Goal: Transaction & Acquisition: Register for event/course

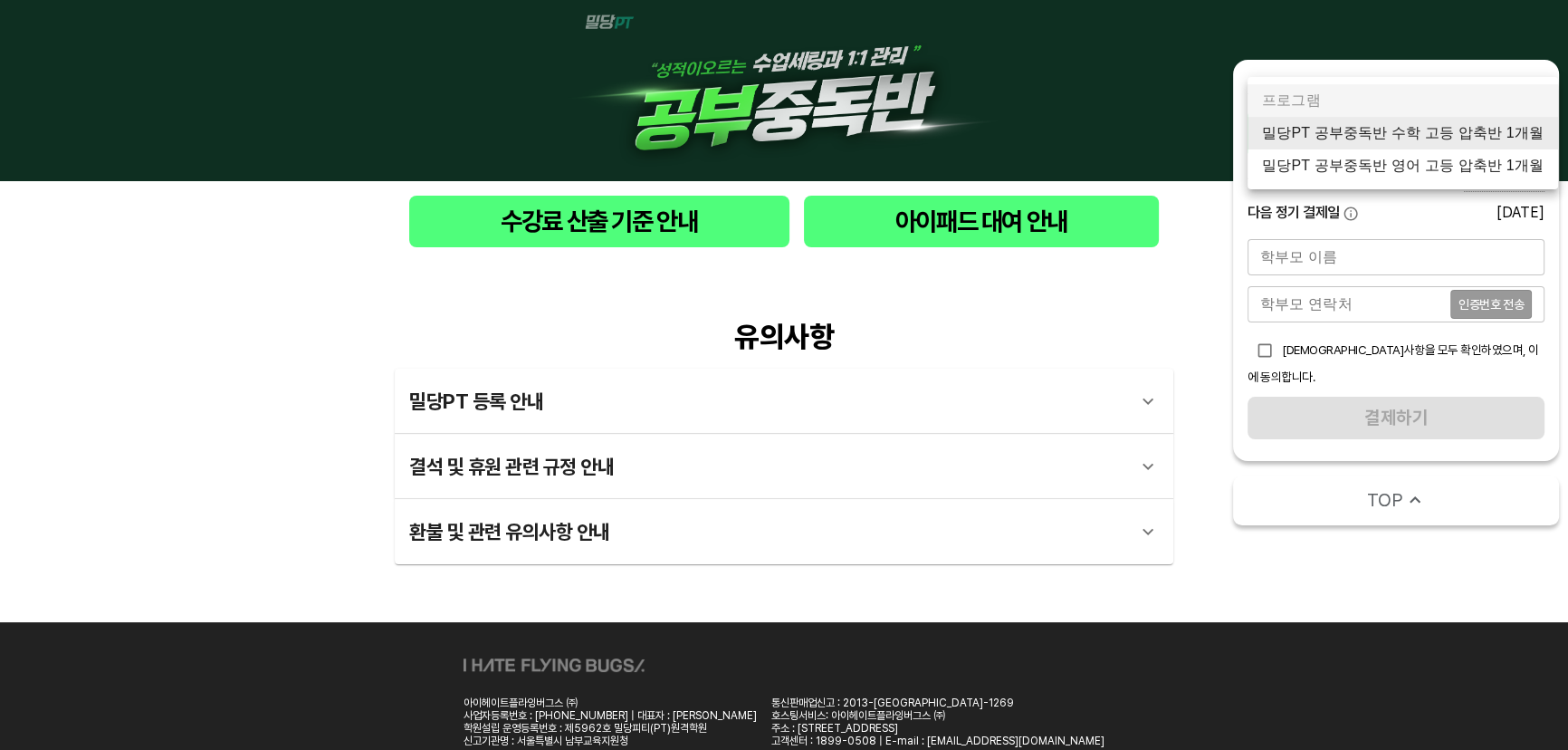
click at [1463, 137] on body "수강료 산출 기준 안내 아이패드 대여 안내 유의사항 밀당PT 등록 안내 1 - 1 . 신규등록 신규등록은 밀당PT 각 과목별 프로그램을 처음 …" at bounding box center [784, 408] width 1568 height 818
click at [1463, 147] on li "밀당PT 공부중독반 수학 고등 압축반 1개월" at bounding box center [1402, 132] width 310 height 32
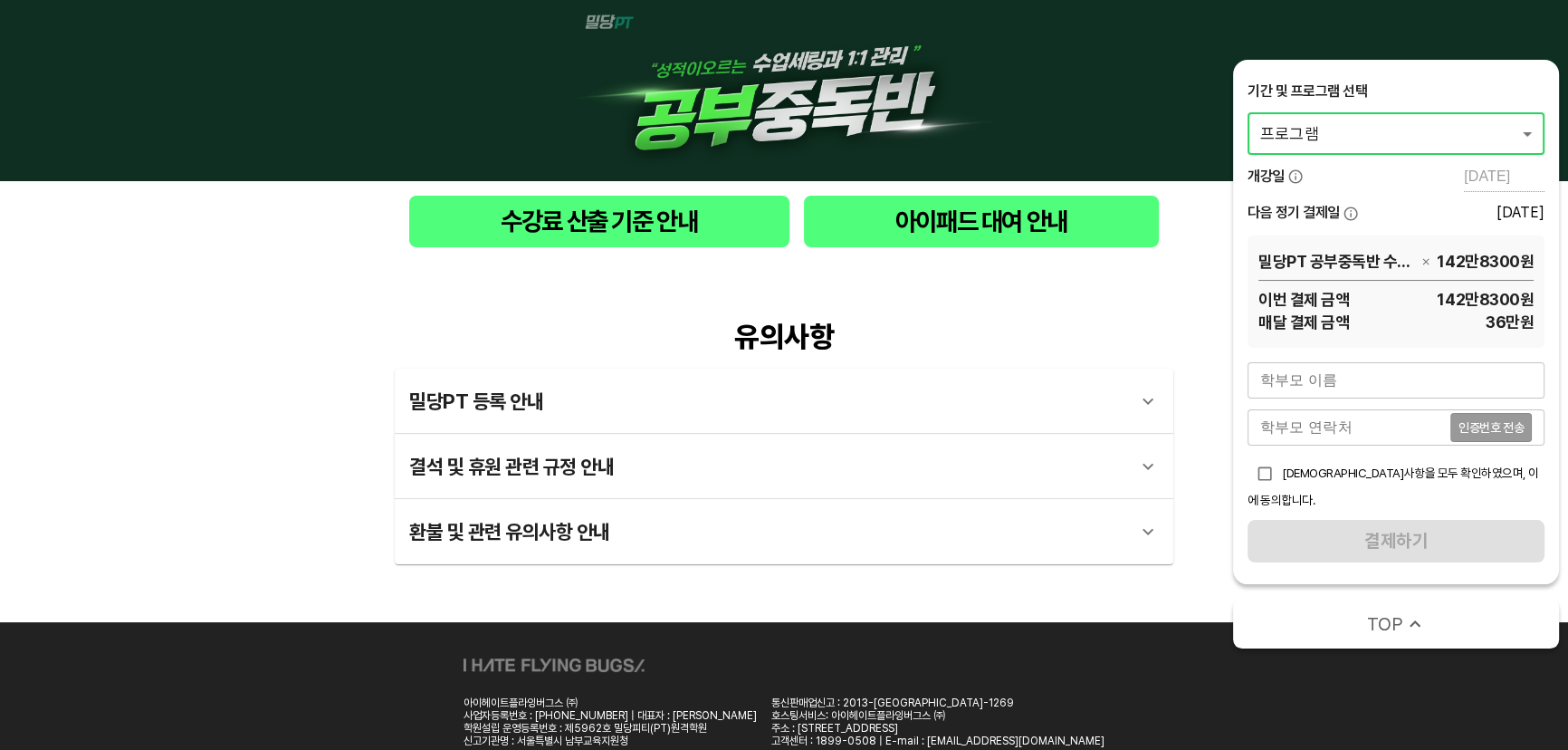
click at [1466, 139] on body "수강료 산출 기준 안내 아이패드 대여 안내 유의사항 밀당PT 등록 안내 1 - 1 . 신규등록 신규등록은 밀당PT 각 과목별 프로그램을 처음 …" at bounding box center [784, 408] width 1568 height 818
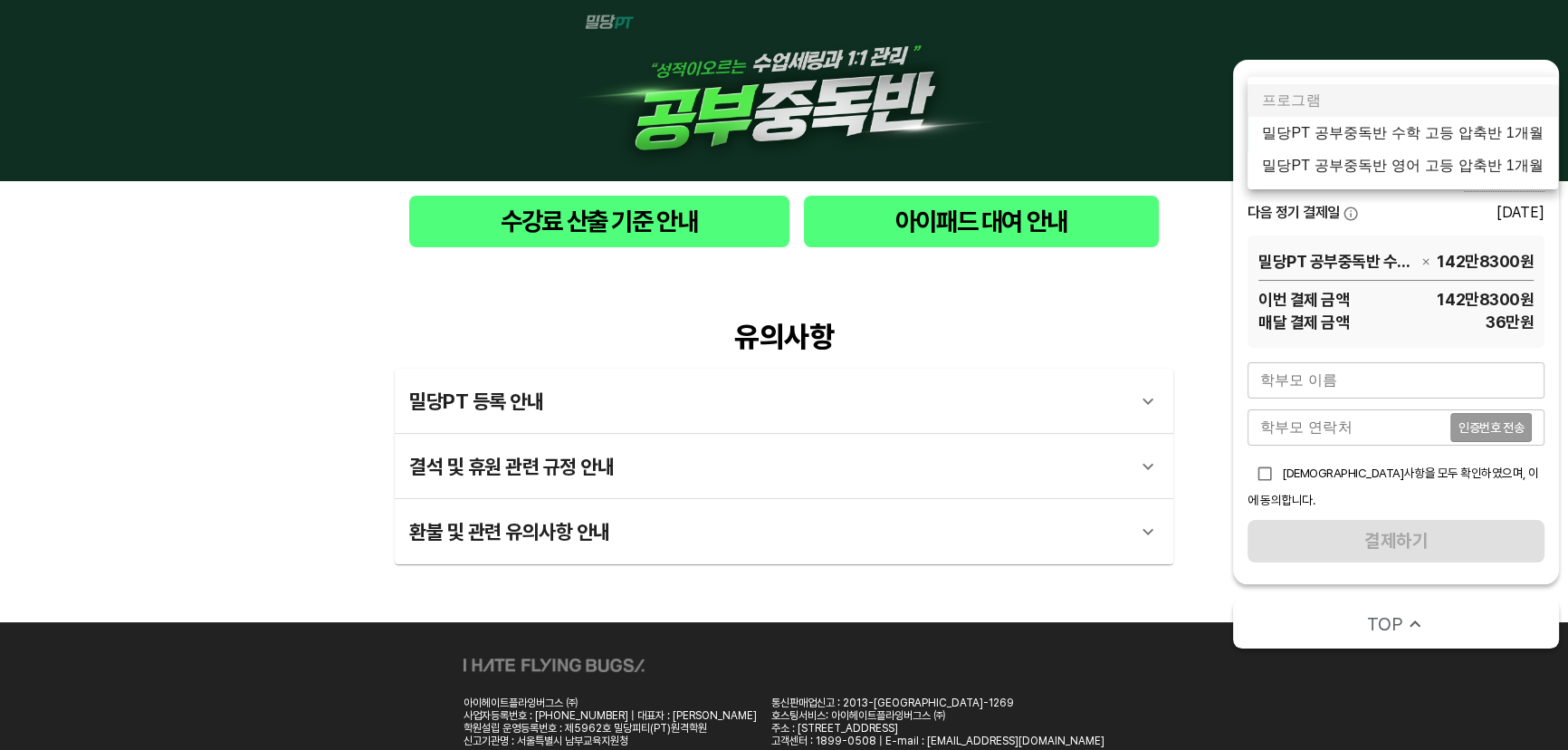
click at [1474, 128] on li "밀당PT 공부중독반 수학 고등 압축반 1개월" at bounding box center [1402, 132] width 310 height 32
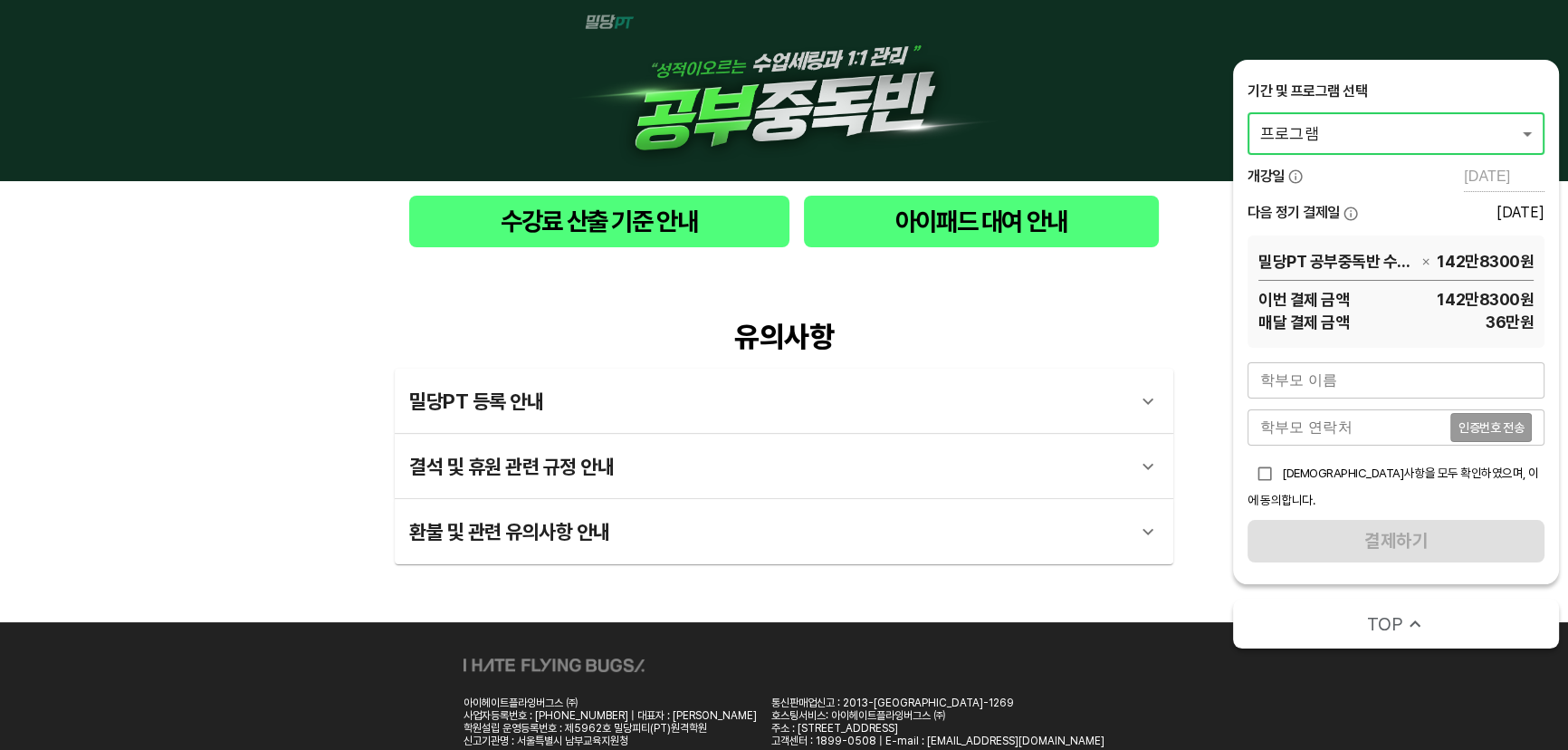
click at [1407, 126] on body "수강료 산출 기준 안내 아이패드 대여 안내 유의사항 밀당PT 등록 안내 1 - 1 . 신규등록 신규등록은 밀당PT 각 과목별 프로그램을 처음 …" at bounding box center [784, 408] width 1568 height 818
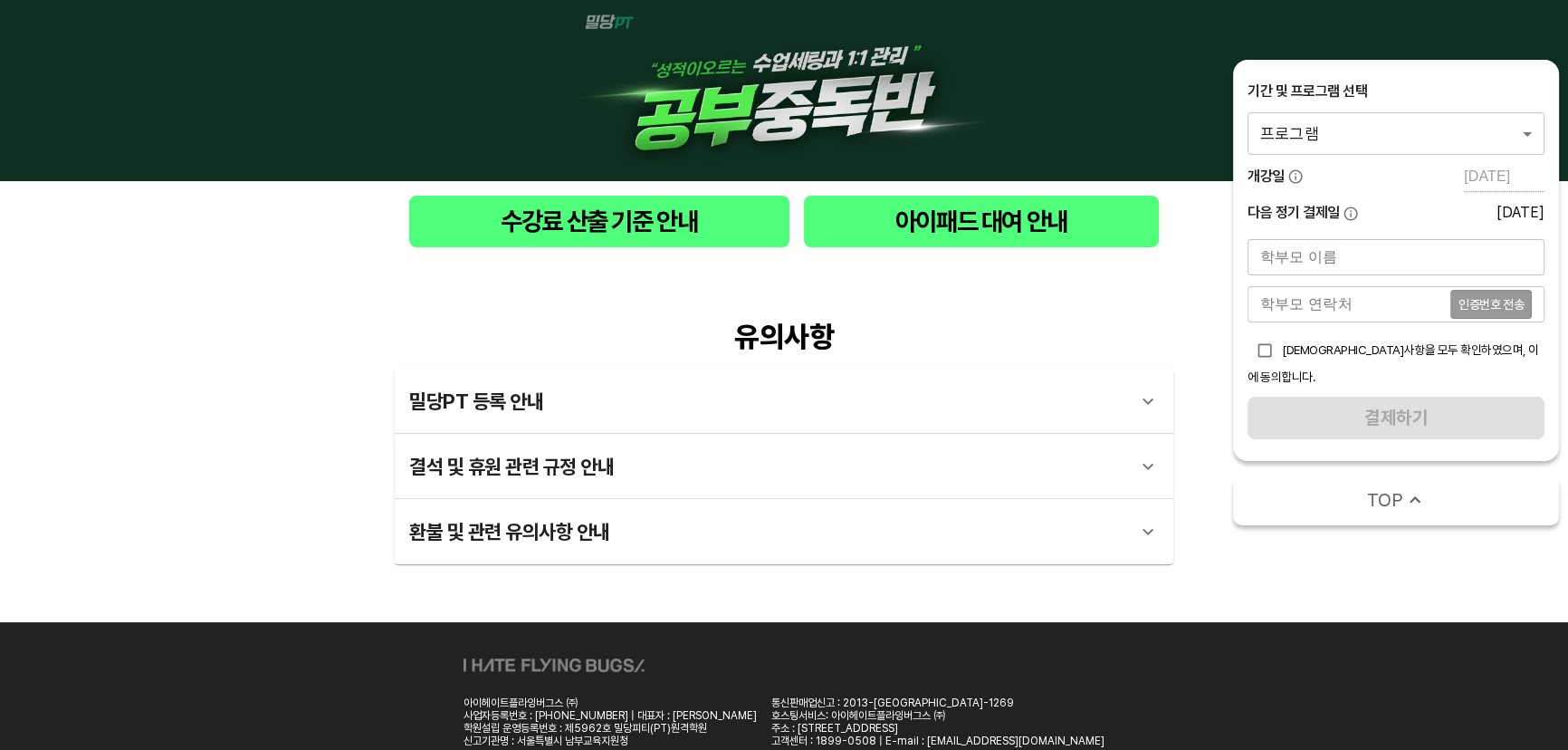
click at [1405, 117] on body "수강료 산출 기준 안내 아이패드 대여 안내 유의사항 밀당PT 등록 안내 1 - 1 . 신규등록 신규등록은 밀당PT 각 과목별 프로그램을 처음 …" at bounding box center [784, 408] width 1568 height 818
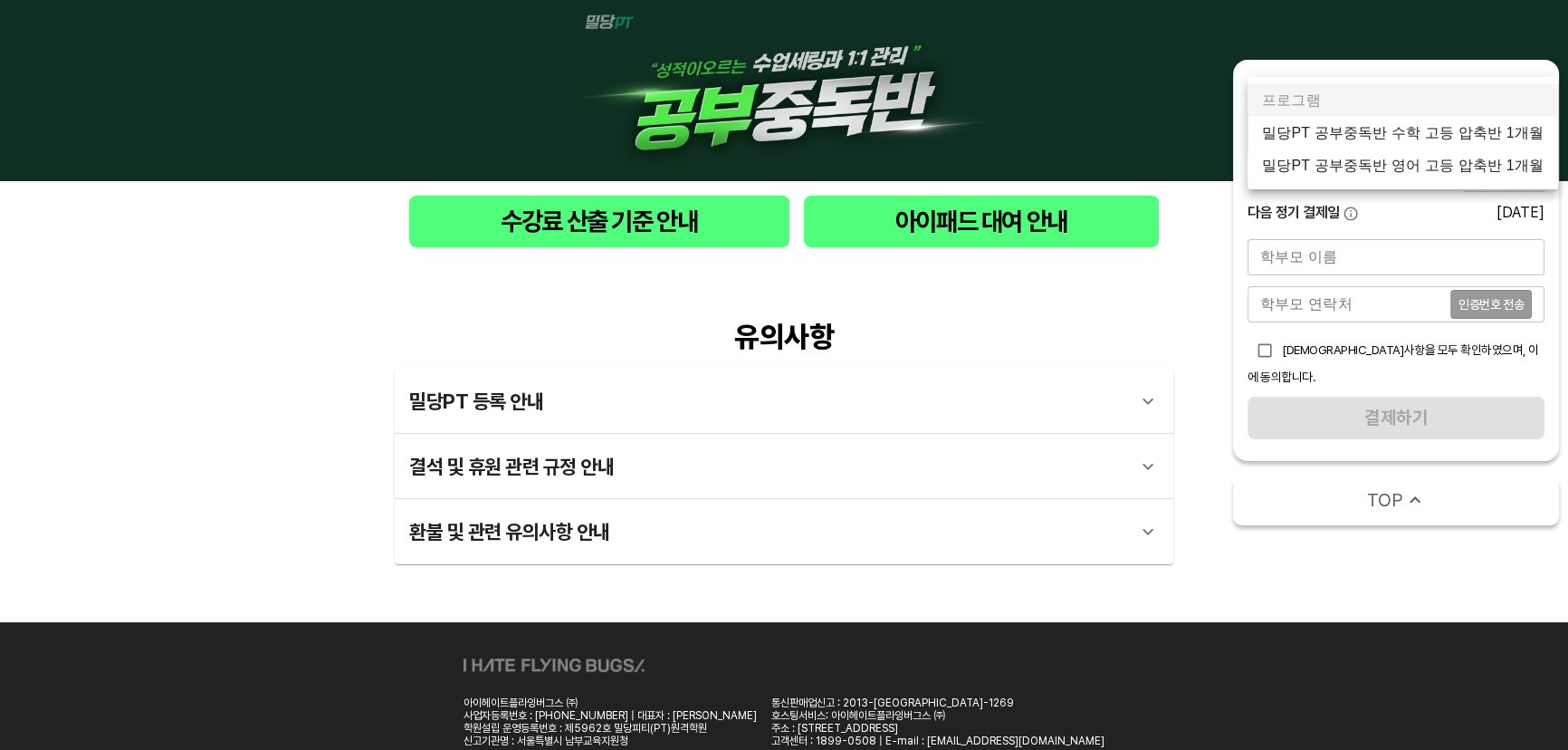
click at [1411, 133] on li "밀당PT 공부중독반 수학 고등 압축반 1개월" at bounding box center [1402, 132] width 310 height 32
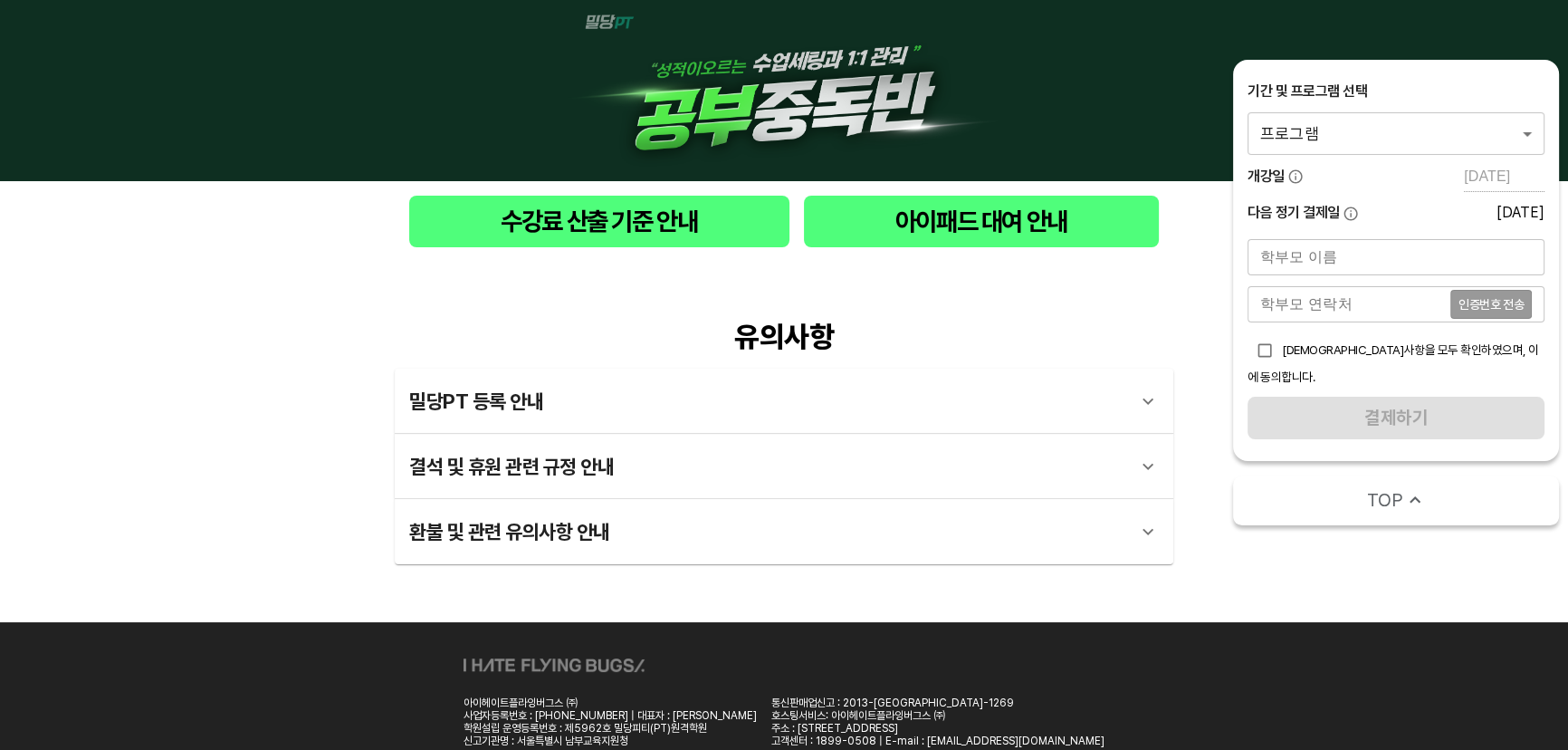
click at [1455, 23] on div at bounding box center [784, 90] width 1568 height 181
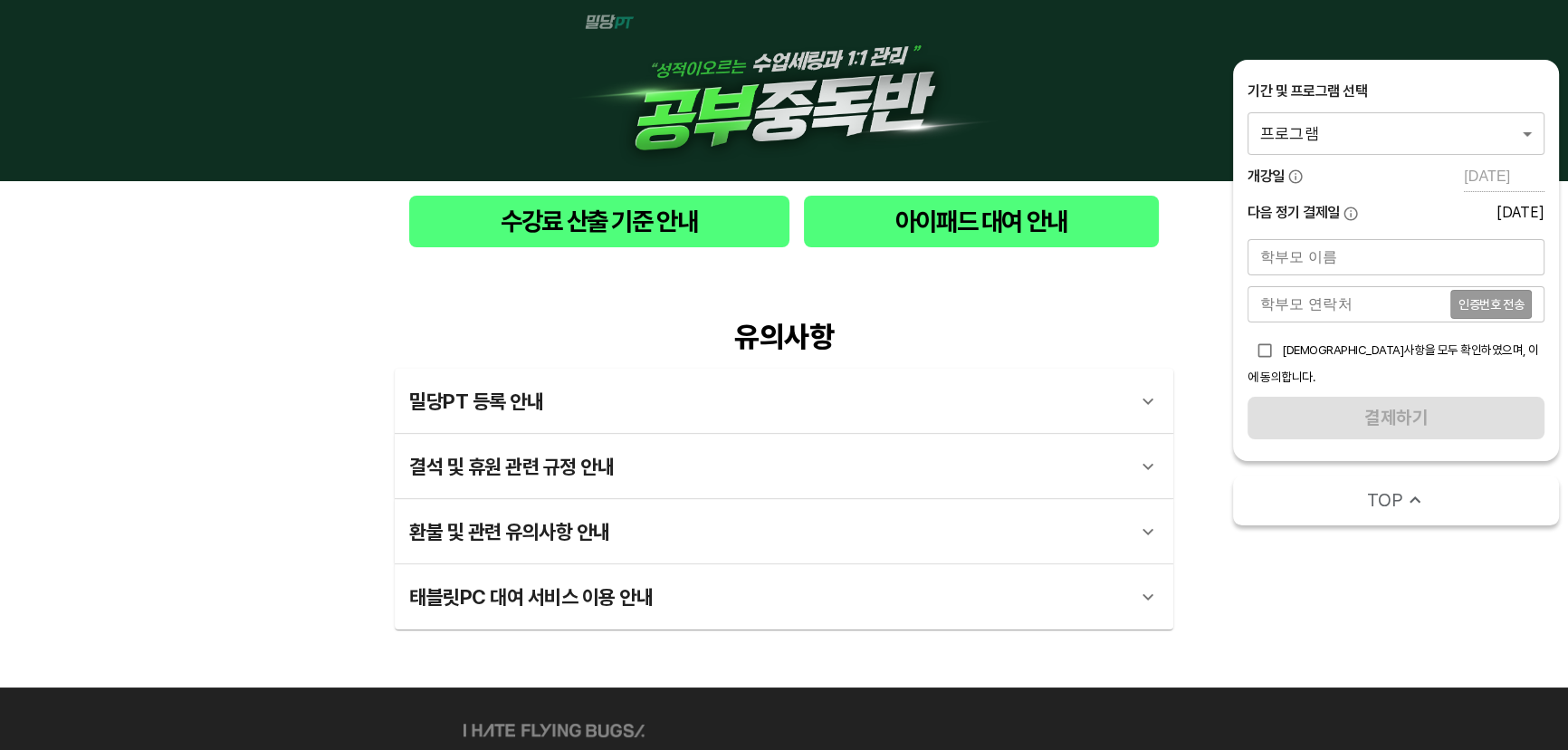
click at [1412, 122] on body "수강료 산출 기준 안내 아이패드 대여 안내 유의사항 밀당PT 등록 안내 1 - 1 . 신규등록 신규등록은 밀당PT 각 과목별 프로그램을 처음 …" at bounding box center [784, 442] width 1568 height 883
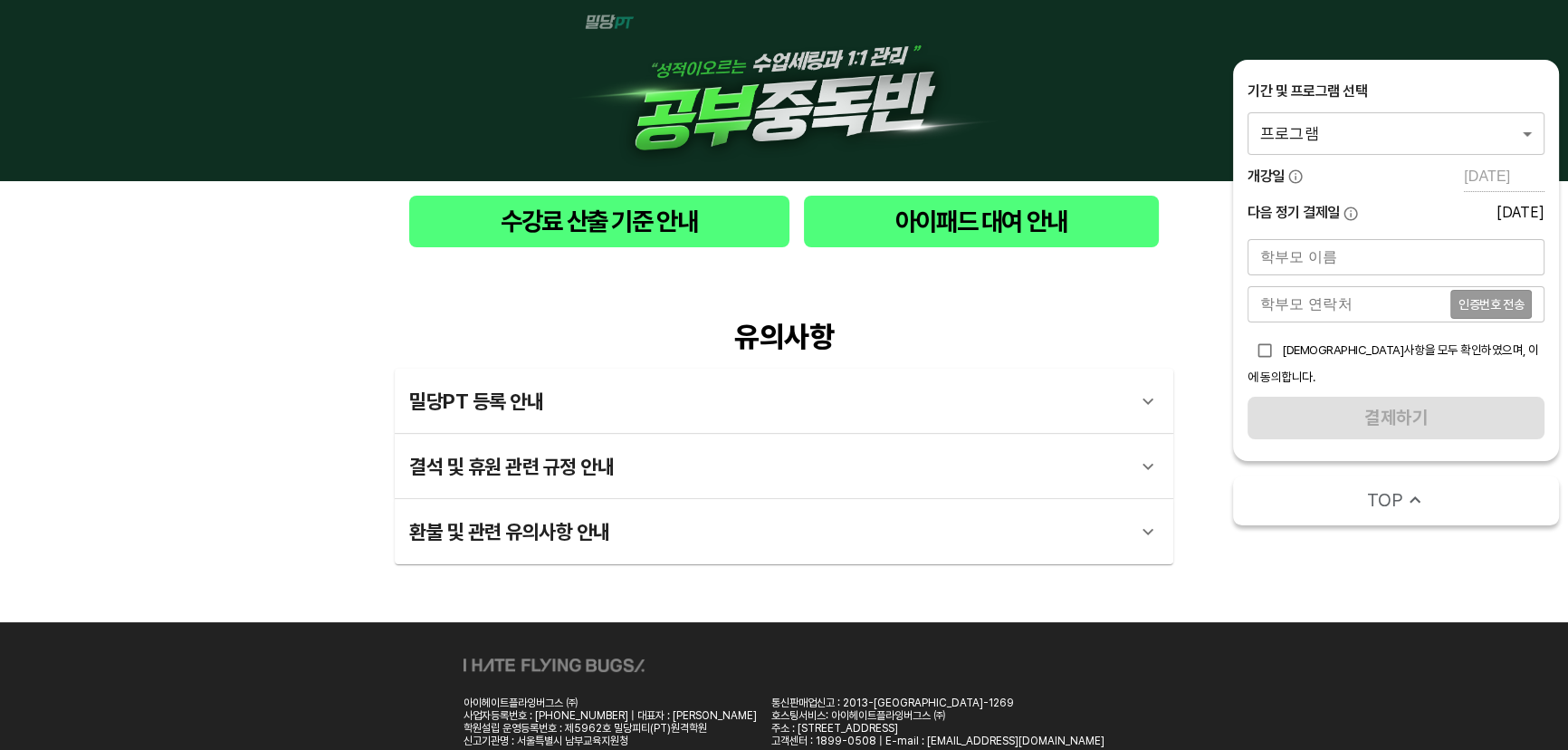
click at [1437, 128] on body "수강료 산출 기준 안내 아이패드 대여 안내 유의사항 밀당PT 등록 안내 1 - 1 . 신규등록 신규등록은 밀당PT 각 과목별 프로그램을 처음 …" at bounding box center [784, 408] width 1568 height 818
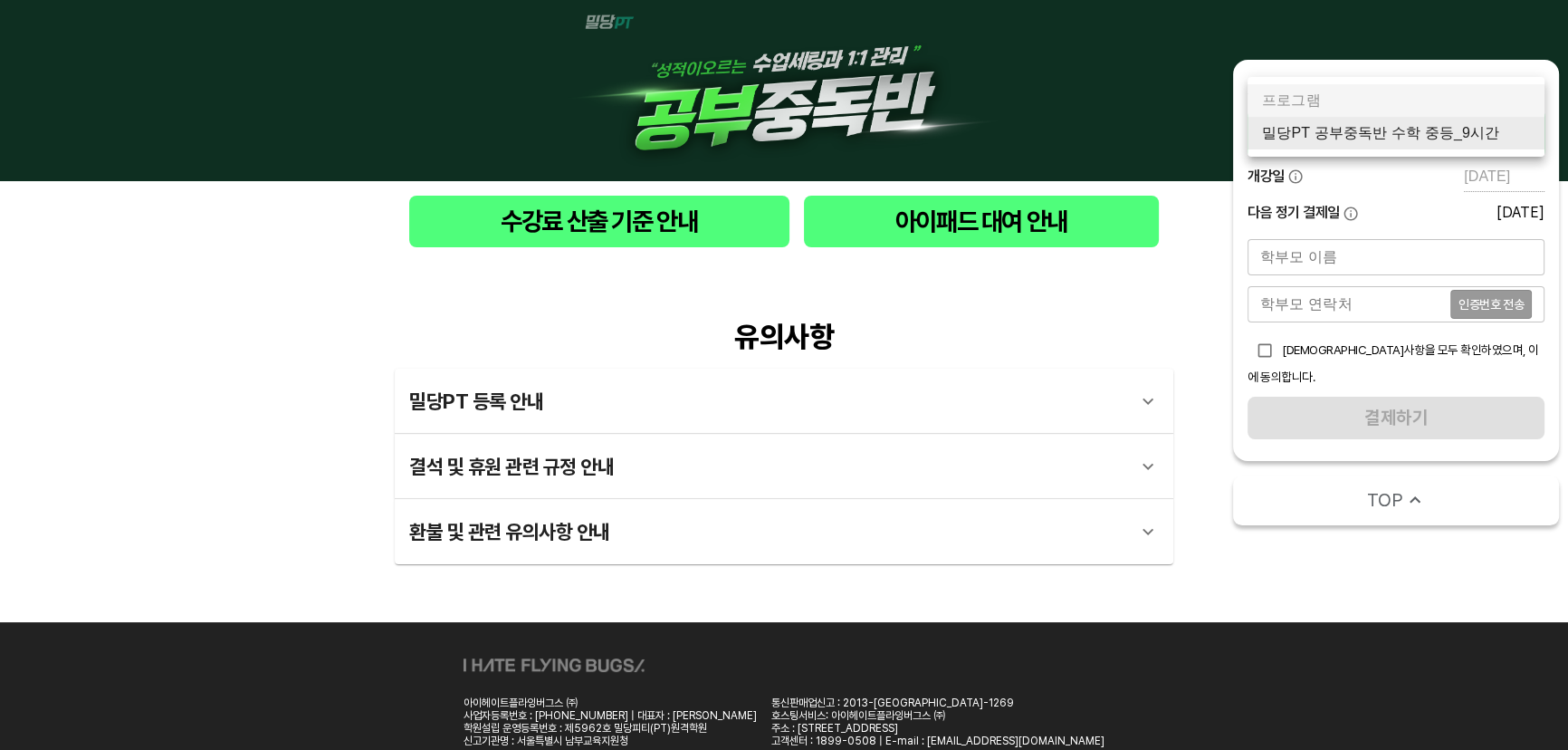
click at [1349, 122] on body "수강료 산출 기준 안내 아이패드 대여 안내 유의사항 밀당PT 등록 안내 1 - 1 . 신규등록 신규등록은 밀당PT 각 과목별 프로그램을 처음 …" at bounding box center [784, 408] width 1568 height 818
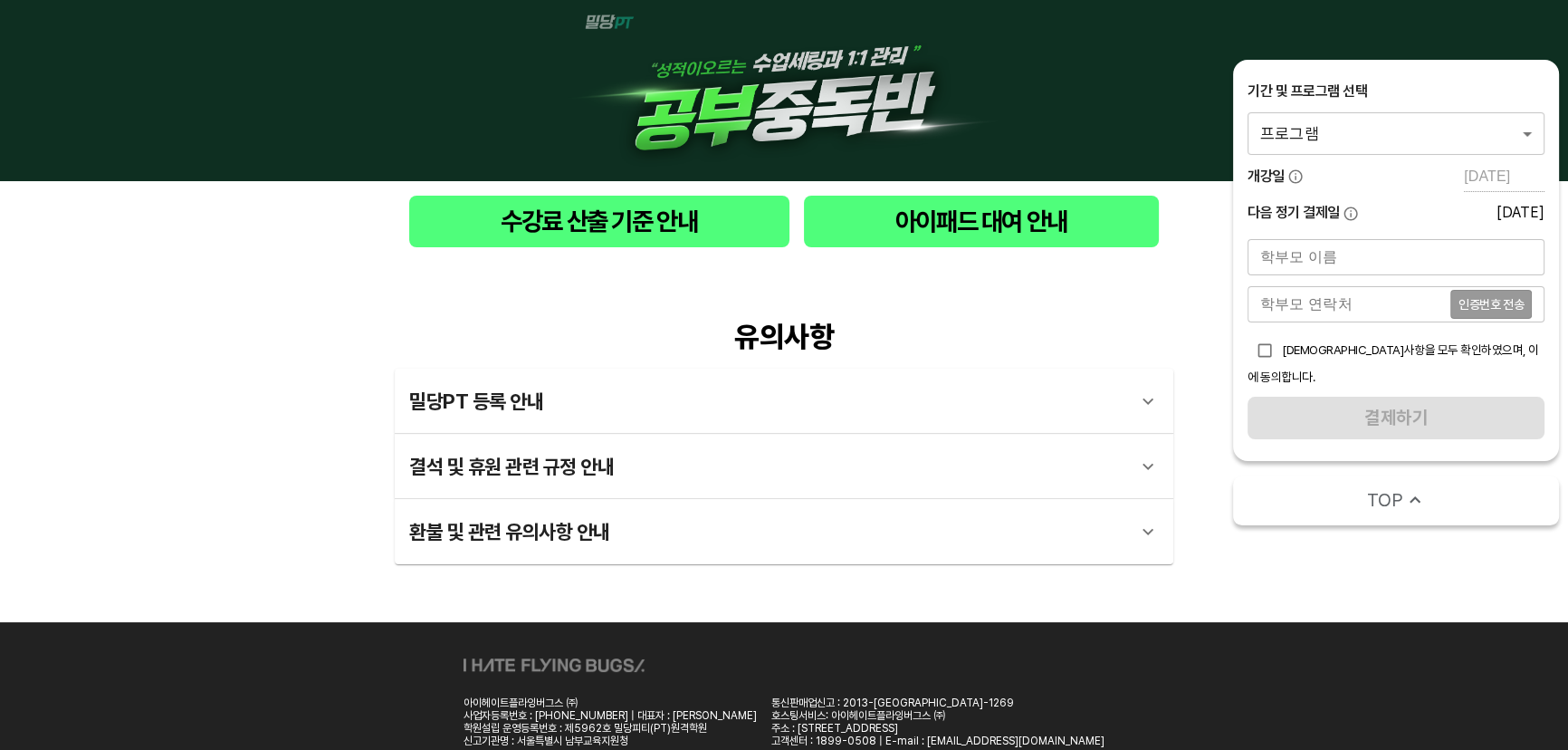
click at [1373, 136] on body "수강료 산출 기준 안내 아이패드 대여 안내 유의사항 밀당PT 등록 안내 1 - 1 . 신규등록 신규등록은 밀당PT 각 과목별 프로그램을 처음 …" at bounding box center [784, 408] width 1568 height 818
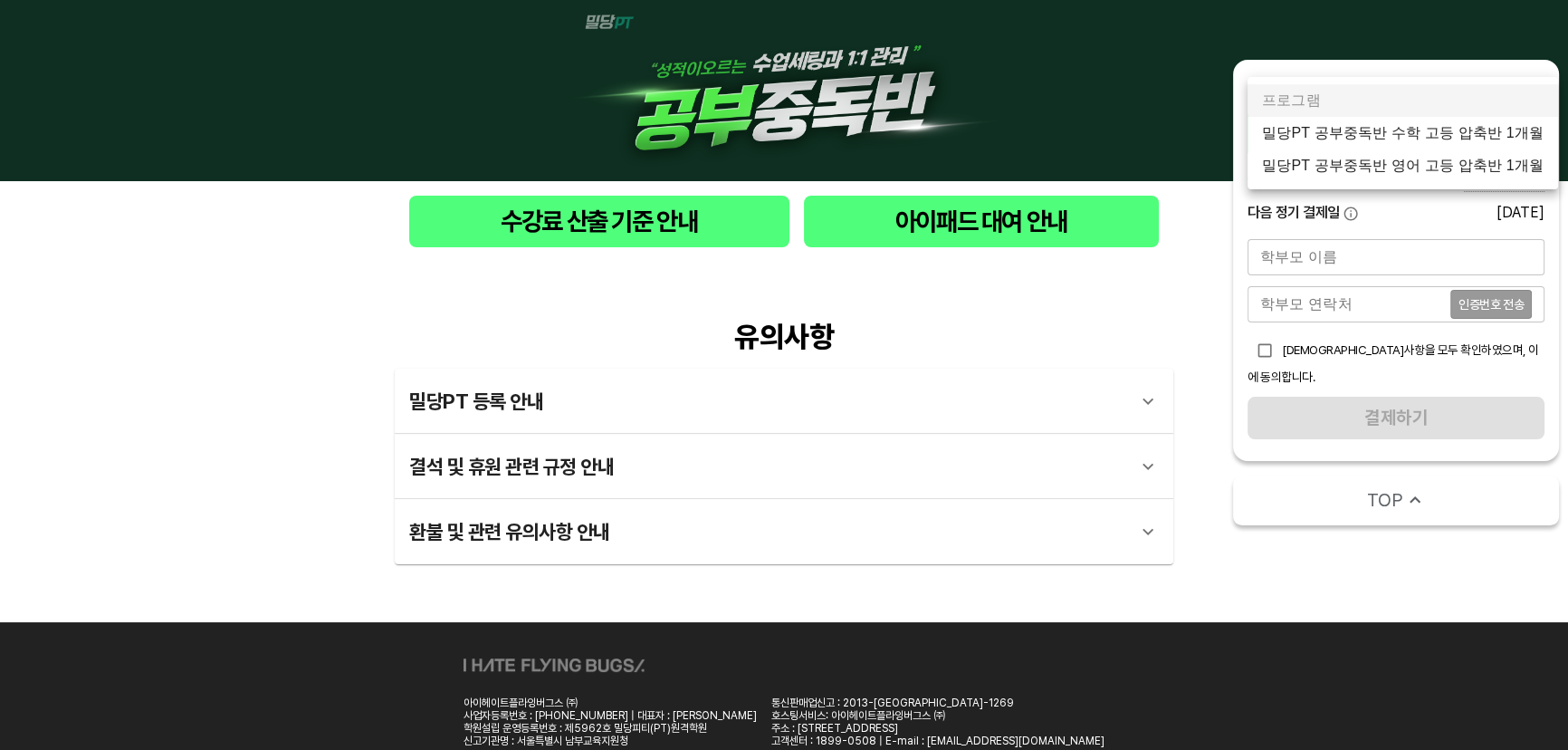
click at [1401, 127] on li "밀당PT 공부중독반 수학 고등 압축반 1개월" at bounding box center [1402, 132] width 310 height 32
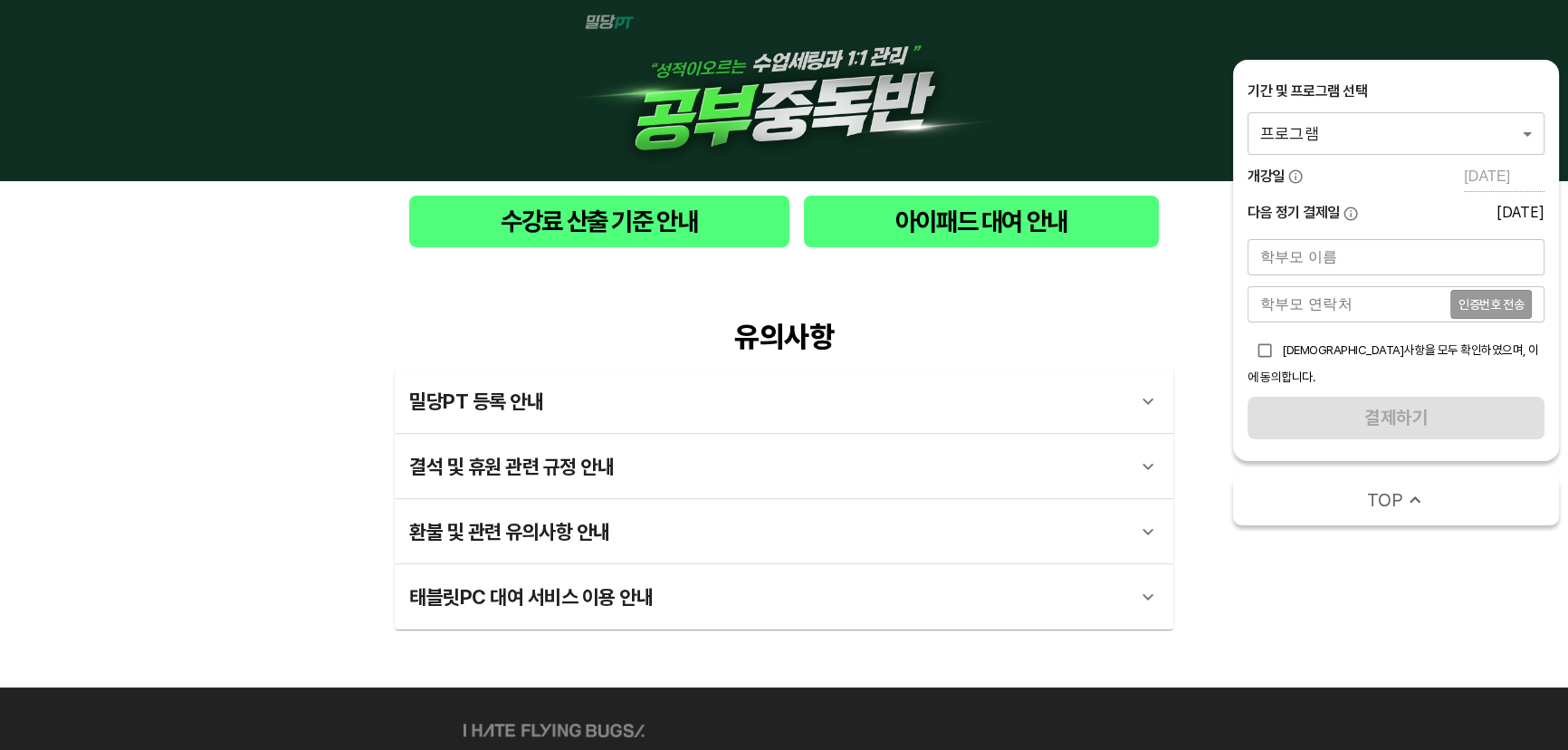
click at [1404, 117] on body "수강료 산출 기준 안내 아이패드 대여 안내 유의사항 밀당PT 등록 안내 1 - 1 . 신규등록 신규등록은 밀당PT 각 과목별 프로그램을 처음 …" at bounding box center [784, 442] width 1568 height 883
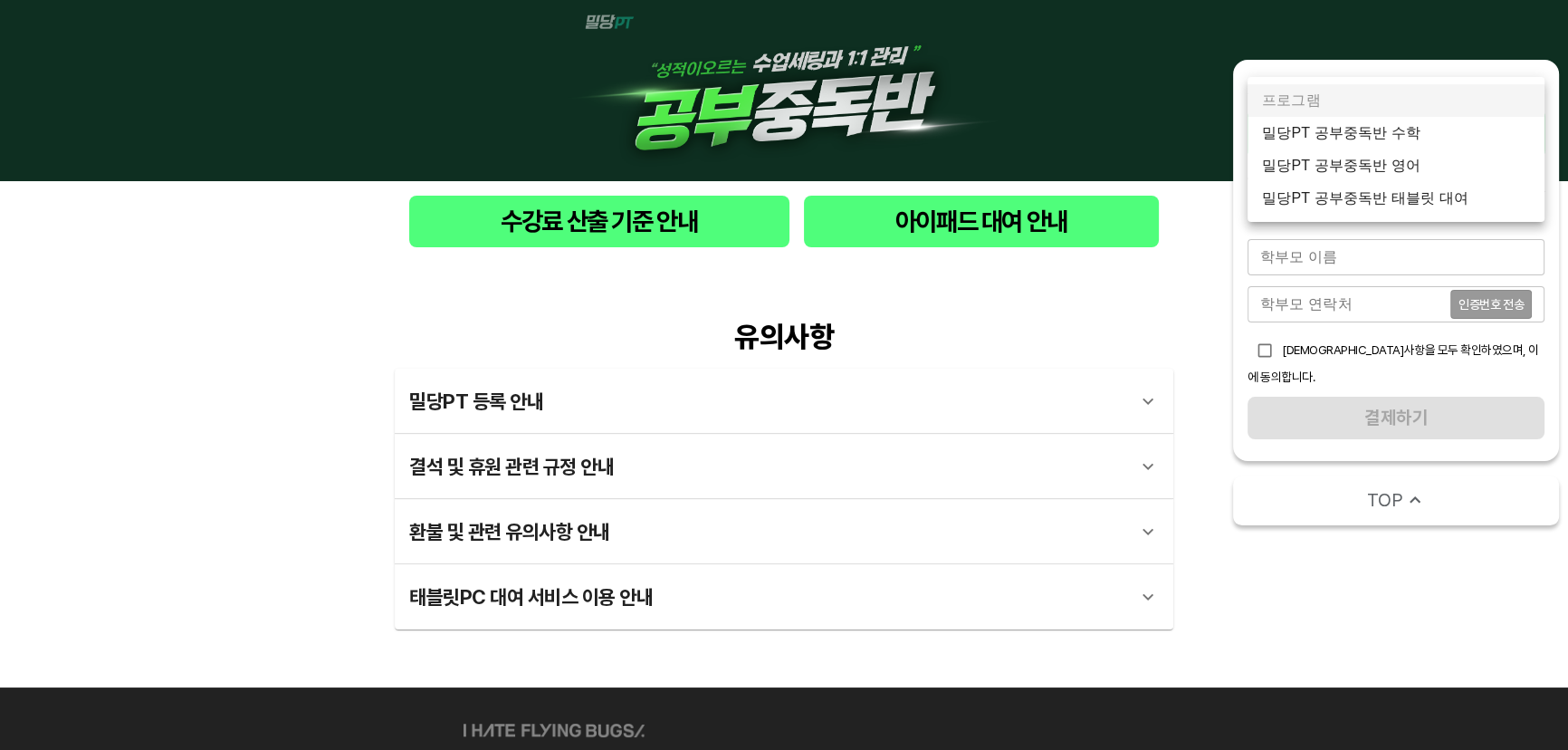
click at [1279, 136] on li "밀당PT 공부중독반 수학" at bounding box center [1395, 132] width 297 height 32
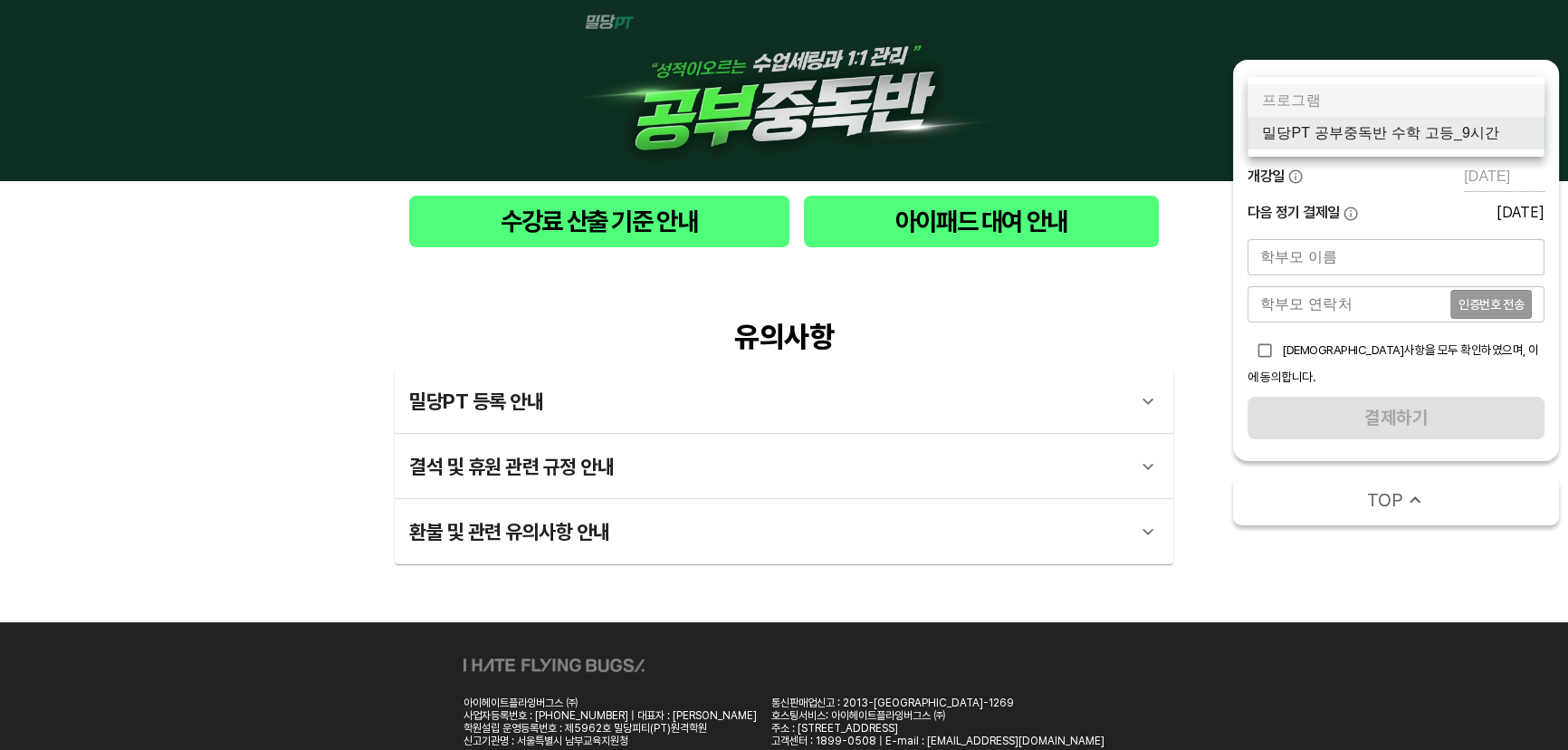
click at [1426, 142] on body "수강료 산출 기준 안내 아이패드 대여 안내 유의사항 밀당PT 등록 안내 1 - 1 . 신규등록 신규등록은 밀당PT 각 과목별 프로그램을 처음 …" at bounding box center [784, 408] width 1568 height 818
click at [1446, 132] on li "밀당PT 공부중독반 수학 고등_9시간" at bounding box center [1395, 132] width 297 height 32
click at [1447, 137] on body "수강료 산출 기준 안내 아이패드 대여 안내 유의사항 밀당PT 등록 안내 1 - 1 . 신규등록 신규등록은 밀당PT 각 과목별 프로그램을 처음 …" at bounding box center [784, 408] width 1568 height 818
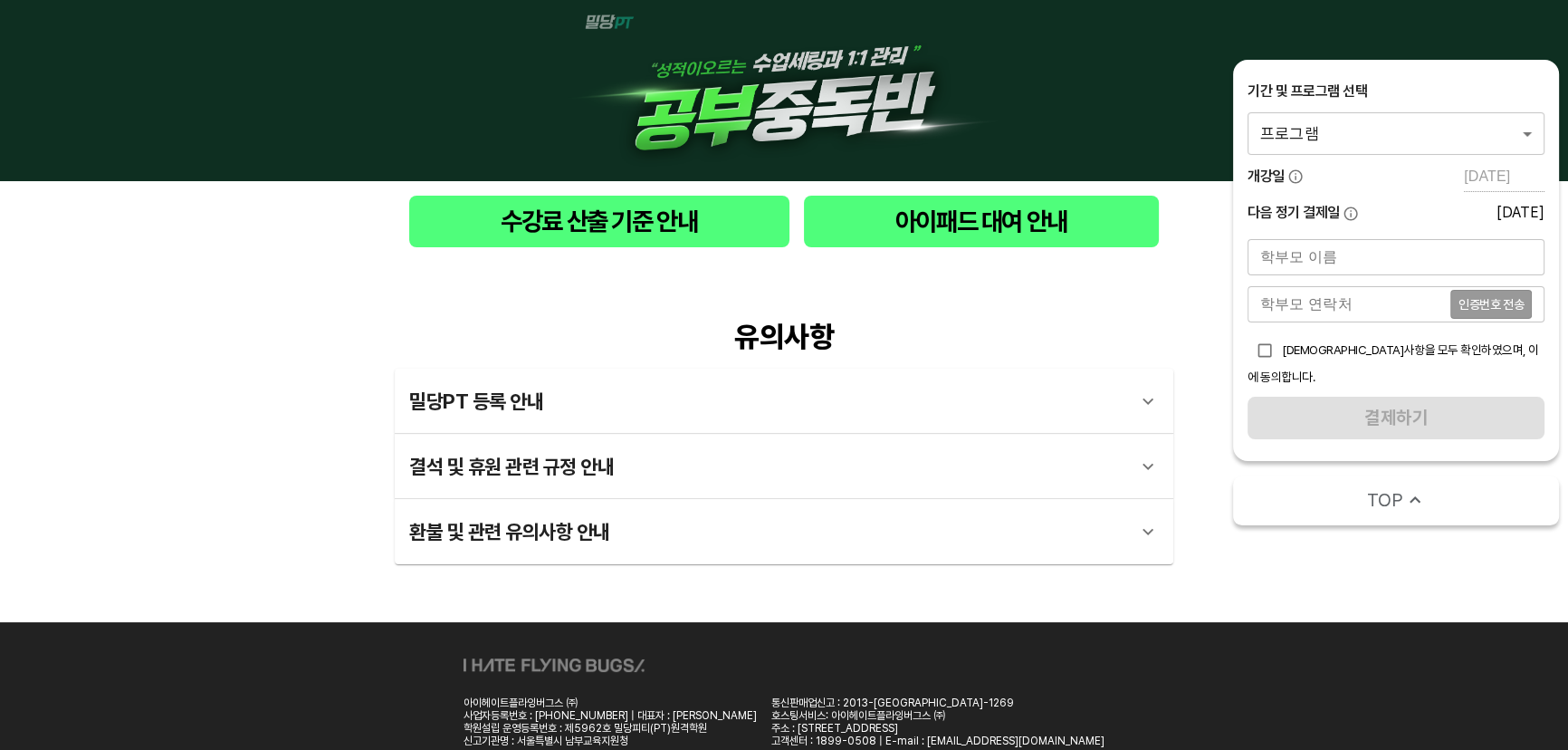
click at [1329, 152] on body "수강료 산출 기준 안내 아이패드 대여 안내 유의사항 밀당PT 등록 안내 1 - 1 . 신규등록 신규등록은 밀당PT 각 과목별 프로그램을 처음 …" at bounding box center [784, 408] width 1568 height 818
